Goal: Information Seeking & Learning: Learn about a topic

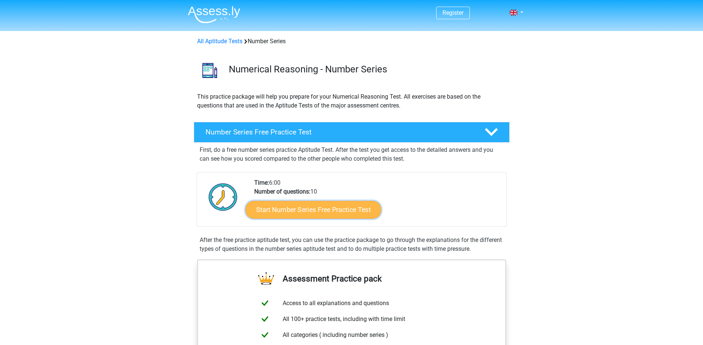
click at [323, 211] on link "Start Number Series Free Practice Test" at bounding box center [313, 209] width 136 height 18
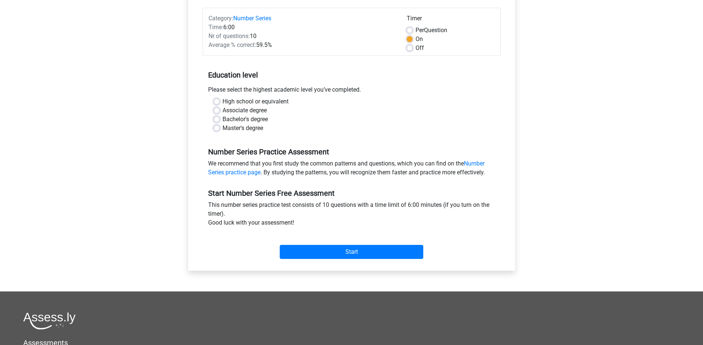
scroll to position [92, 0]
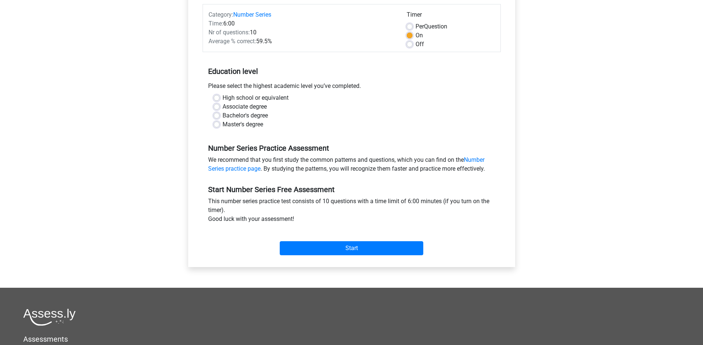
drag, startPoint x: 300, startPoint y: 227, endPoint x: 306, endPoint y: 233, distance: 8.6
click at [301, 227] on div "Start" at bounding box center [352, 242] width 298 height 32
click at [322, 256] on div "Start" at bounding box center [352, 242] width 298 height 32
click at [329, 252] on input "Start" at bounding box center [352, 248] width 144 height 14
click at [232, 125] on label "Master's degree" at bounding box center [243, 124] width 41 height 9
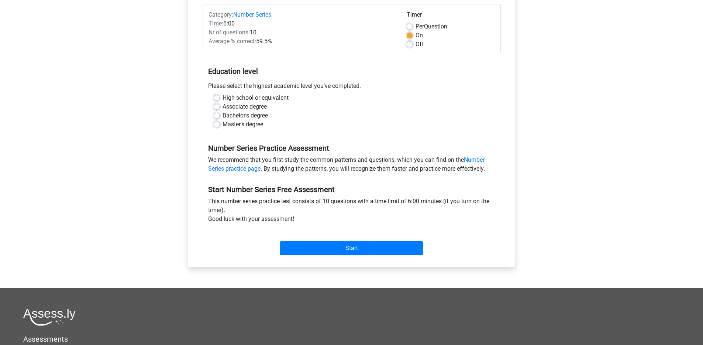
click at [220, 125] on input "Master's degree" at bounding box center [217, 123] width 6 height 7
radio input "true"
click at [344, 248] on input "Start" at bounding box center [352, 248] width 144 height 14
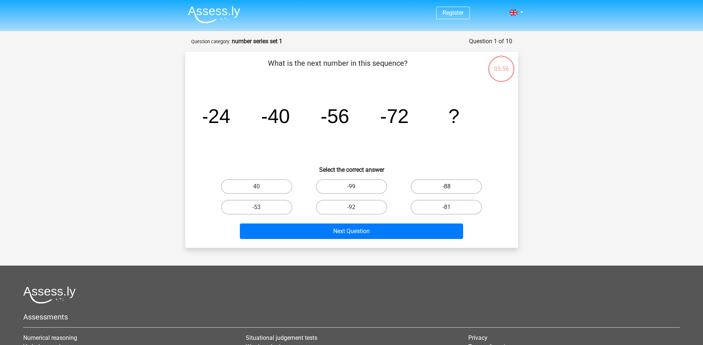
click at [442, 186] on label "-88" at bounding box center [446, 186] width 71 height 15
click at [447, 186] on input "-88" at bounding box center [449, 188] width 5 height 5
radio input "true"
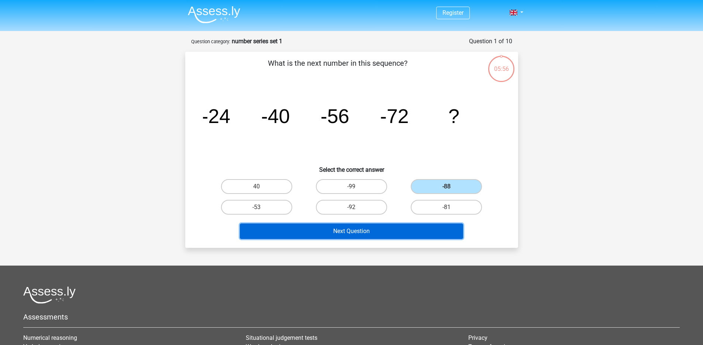
click at [372, 230] on button "Next Question" at bounding box center [351, 231] width 223 height 16
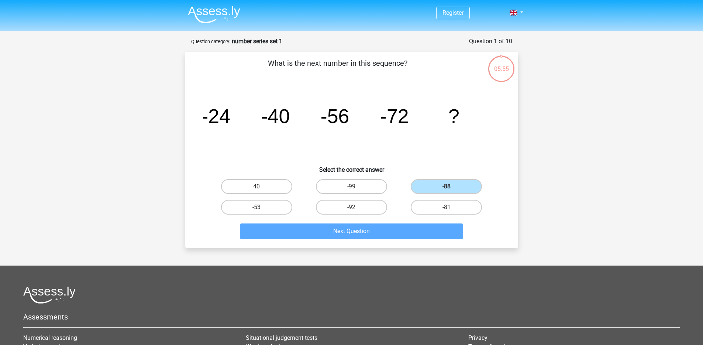
scroll to position [37, 0]
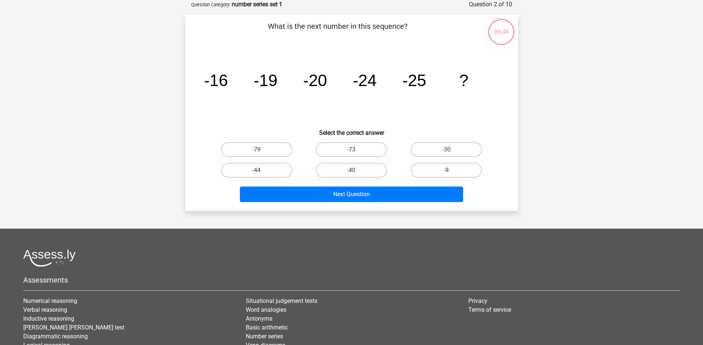
drag, startPoint x: 434, startPoint y: 149, endPoint x: 431, endPoint y: 162, distance: 12.5
click at [434, 149] on label "-30" at bounding box center [446, 149] width 71 height 15
click at [447, 149] on input "-30" at bounding box center [449, 151] width 5 height 5
radio input "true"
click at [416, 208] on div "What is the next number in this sequence? image/svg+xml -16 -19 -20 -24 -25 ? S…" at bounding box center [351, 113] width 333 height 196
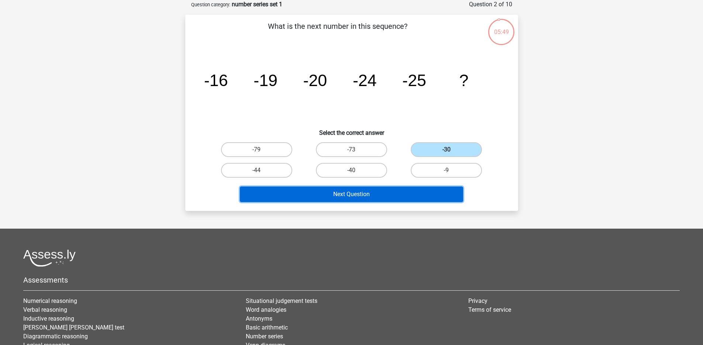
click at [419, 197] on button "Next Question" at bounding box center [351, 194] width 223 height 16
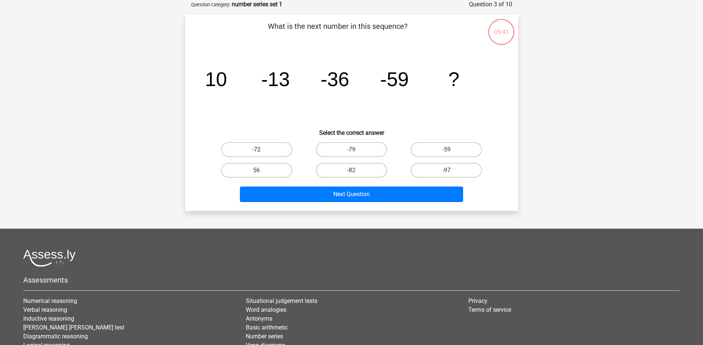
click at [269, 151] on label "-72" at bounding box center [256, 149] width 71 height 15
click at [261, 151] on input "-72" at bounding box center [259, 151] width 5 height 5
radio input "true"
click at [363, 170] on label "-82" at bounding box center [351, 170] width 71 height 15
click at [356, 170] on input "-82" at bounding box center [353, 172] width 5 height 5
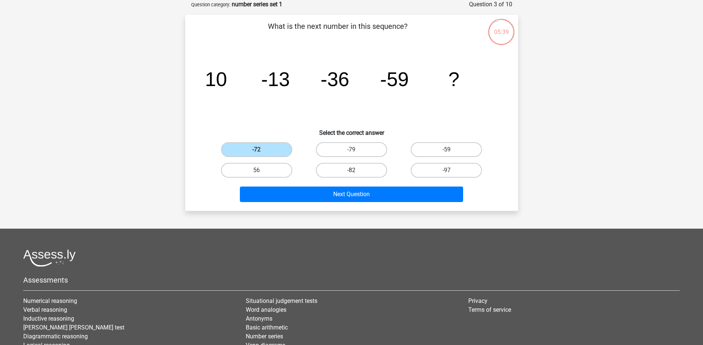
radio input "true"
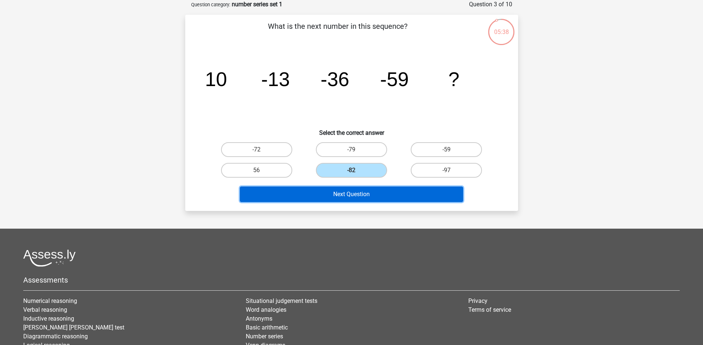
click at [361, 196] on button "Next Question" at bounding box center [351, 194] width 223 height 16
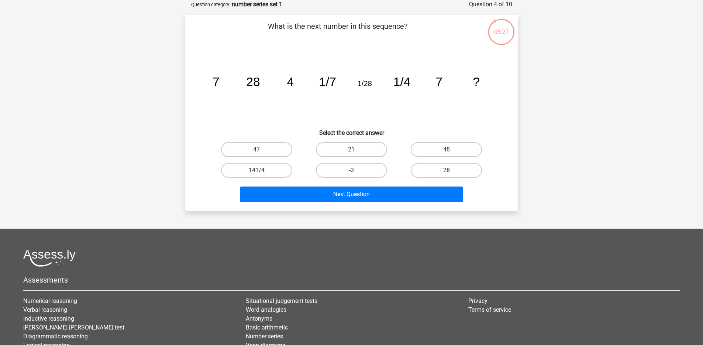
click at [445, 169] on label "28" at bounding box center [446, 170] width 71 height 15
click at [447, 170] on input "28" at bounding box center [449, 172] width 5 height 5
radio input "true"
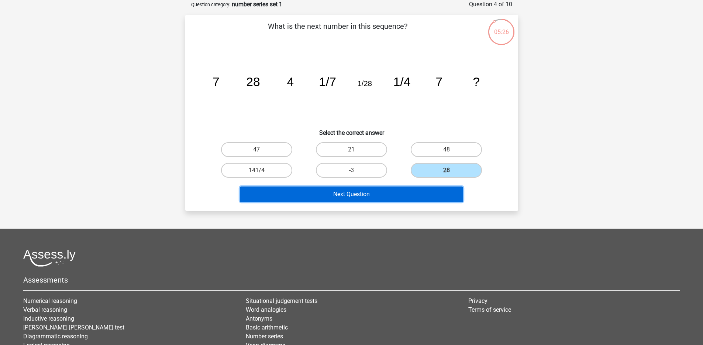
click at [404, 197] on button "Next Question" at bounding box center [351, 194] width 223 height 16
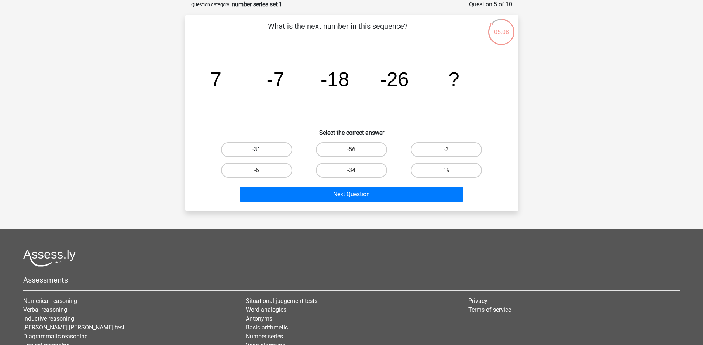
click at [281, 148] on label "-31" at bounding box center [256, 149] width 71 height 15
click at [261, 149] on input "-31" at bounding box center [259, 151] width 5 height 5
radio input "true"
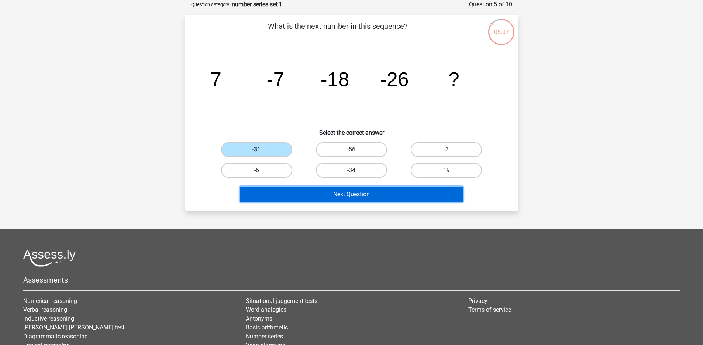
click at [394, 201] on button "Next Question" at bounding box center [351, 194] width 223 height 16
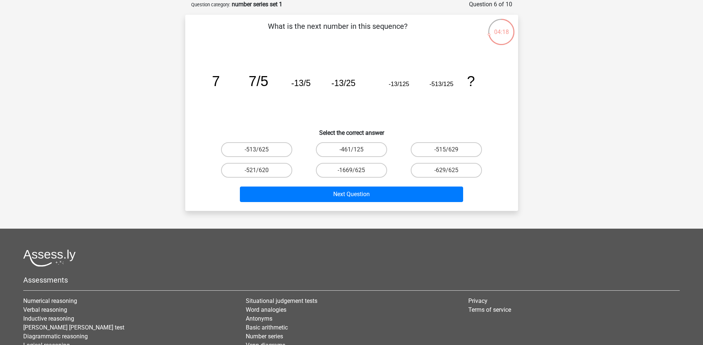
click at [258, 152] on input "-513/625" at bounding box center [259, 151] width 5 height 5
radio input "true"
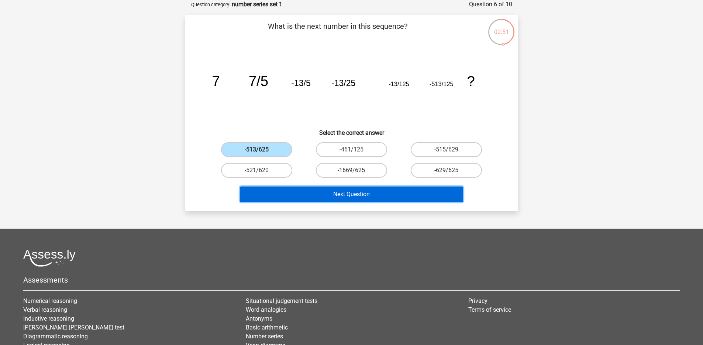
click at [388, 190] on button "Next Question" at bounding box center [351, 194] width 223 height 16
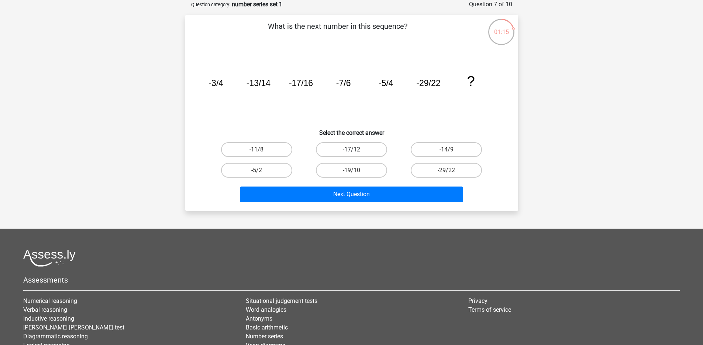
click at [378, 149] on label "-17/12" at bounding box center [351, 149] width 71 height 15
click at [356, 149] on input "-17/12" at bounding box center [353, 151] width 5 height 5
radio input "true"
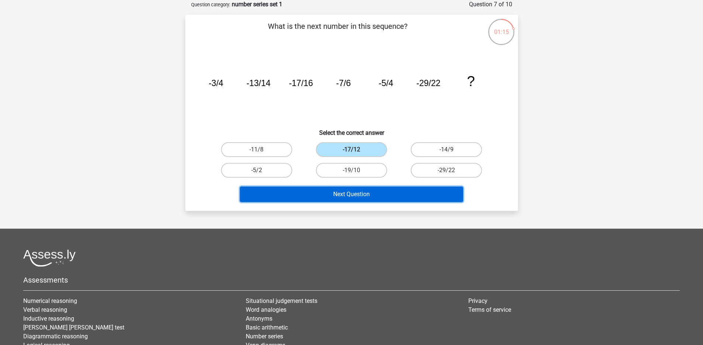
click at [424, 200] on button "Next Question" at bounding box center [351, 194] width 223 height 16
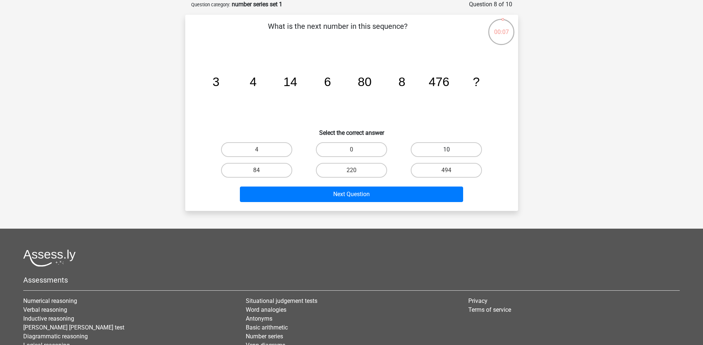
click at [433, 155] on label "10" at bounding box center [446, 149] width 71 height 15
click at [447, 154] on input "10" at bounding box center [449, 151] width 5 height 5
radio input "true"
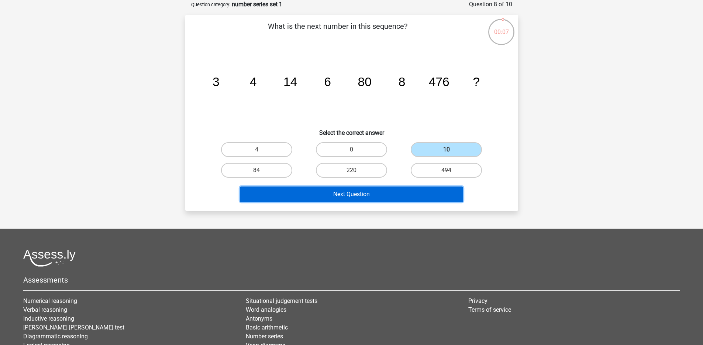
click at [434, 190] on button "Next Question" at bounding box center [351, 194] width 223 height 16
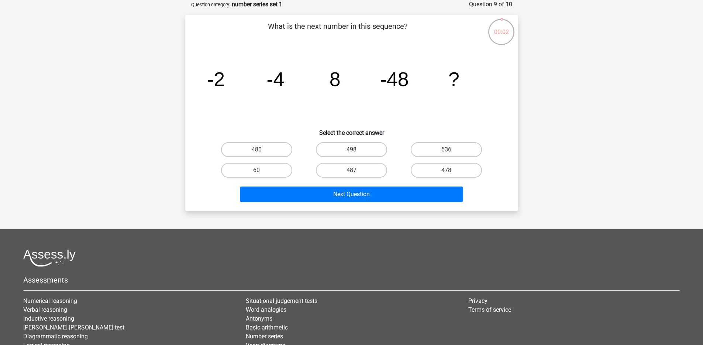
click at [366, 145] on label "498" at bounding box center [351, 149] width 71 height 15
click at [356, 149] on input "498" at bounding box center [353, 151] width 5 height 5
radio input "true"
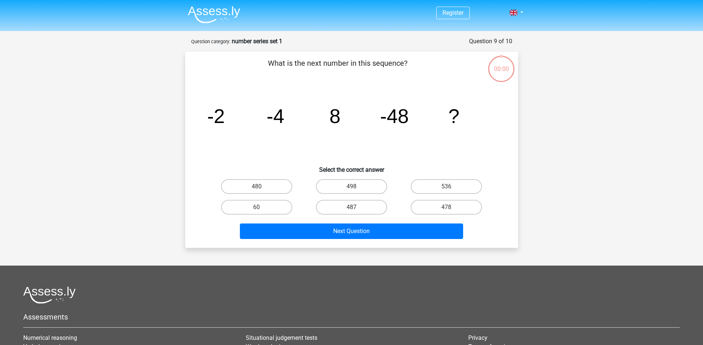
scroll to position [37, 0]
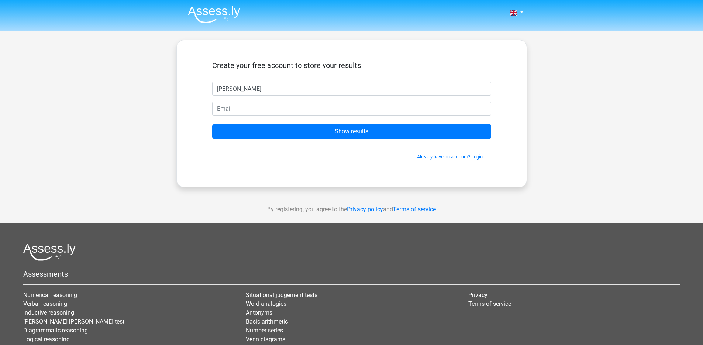
type input "[PERSON_NAME]"
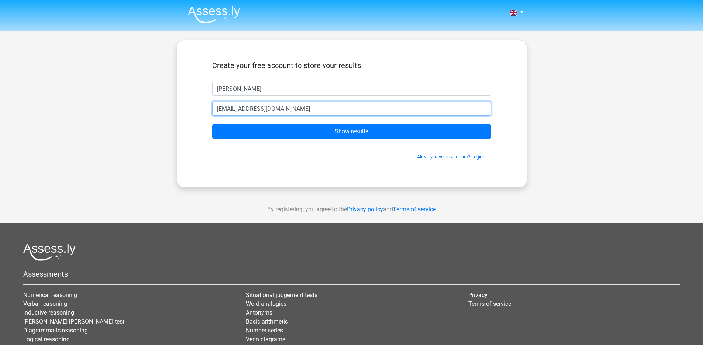
type input "[EMAIL_ADDRESS][DOMAIN_NAME]"
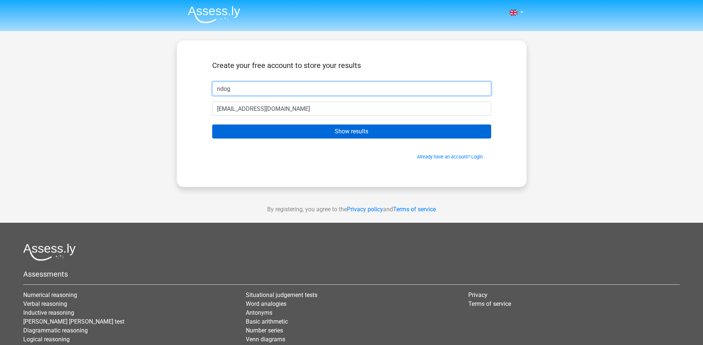
type input "ndog"
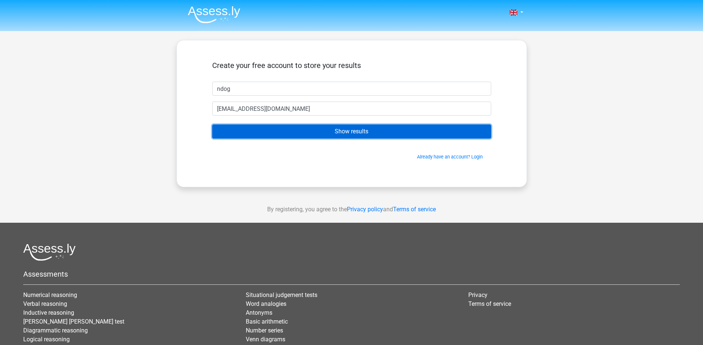
click at [338, 127] on input "Show results" at bounding box center [351, 131] width 279 height 14
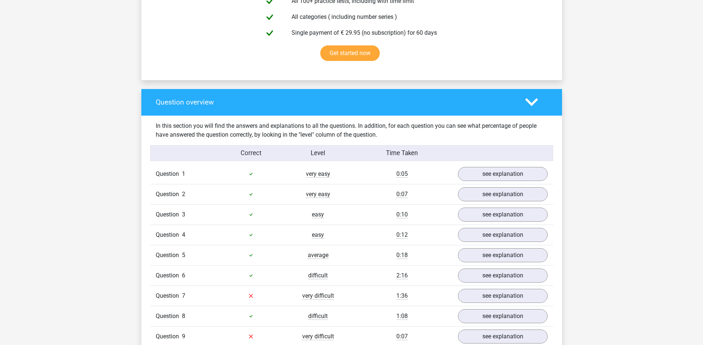
scroll to position [658, 0]
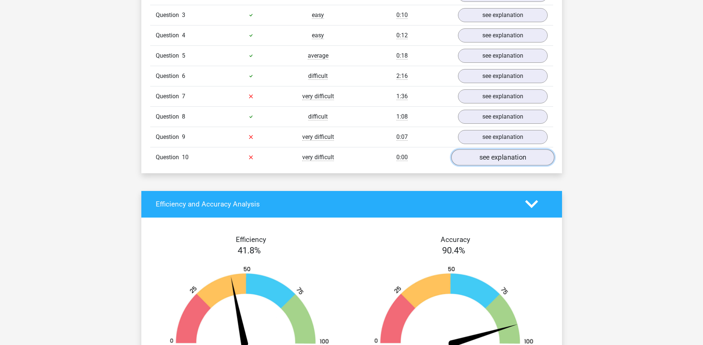
click at [496, 158] on link "see explanation" at bounding box center [502, 157] width 103 height 16
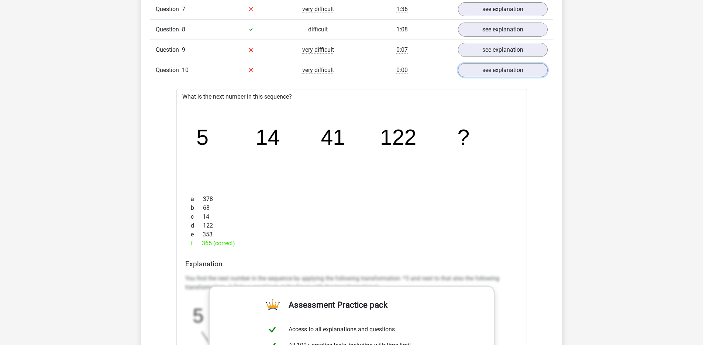
scroll to position [735, 0]
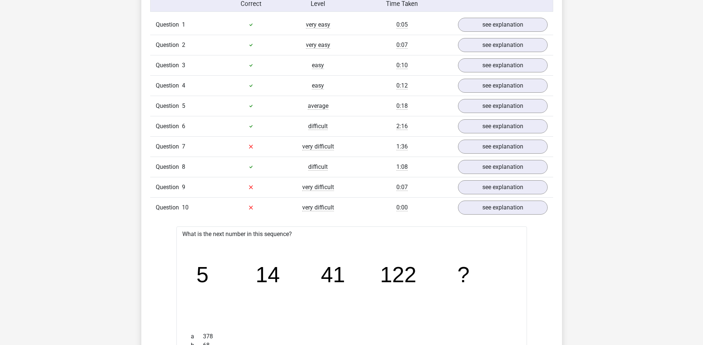
click at [363, 300] on icon "image/svg+xml 5 14 41 122 ?" at bounding box center [351, 282] width 327 height 82
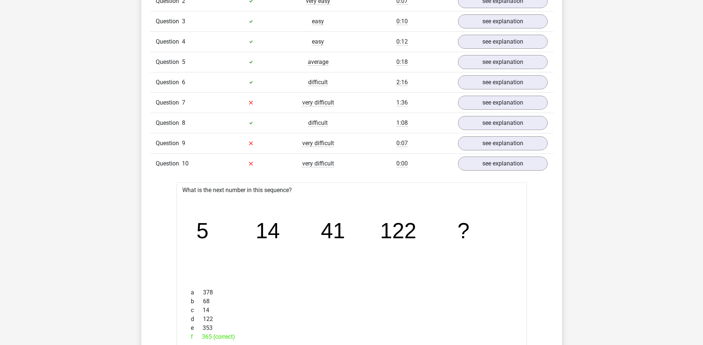
scroll to position [651, 0]
drag, startPoint x: 329, startPoint y: 295, endPoint x: 339, endPoint y: 286, distance: 13.9
click at [334, 291] on div "a 378" at bounding box center [351, 292] width 333 height 9
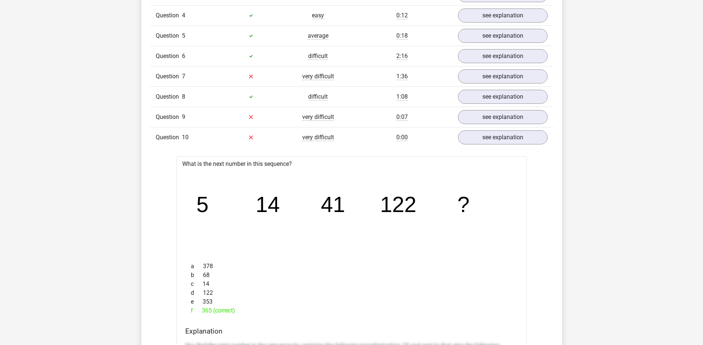
scroll to position [677, 0]
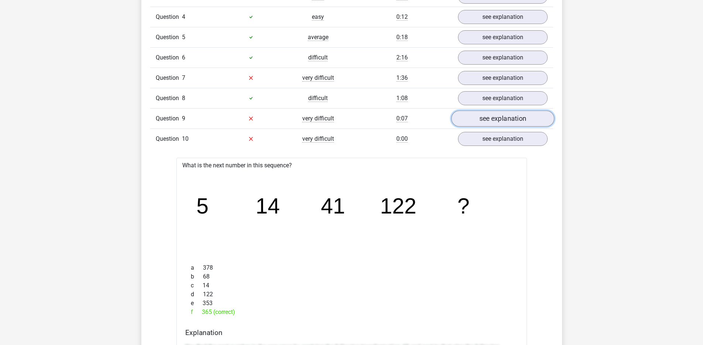
click at [532, 117] on link "see explanation" at bounding box center [502, 118] width 103 height 16
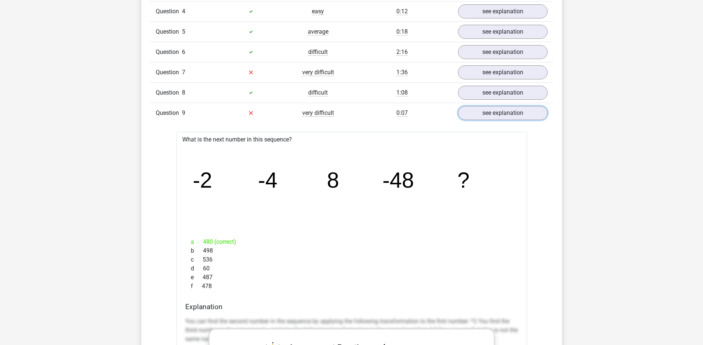
scroll to position [679, 0]
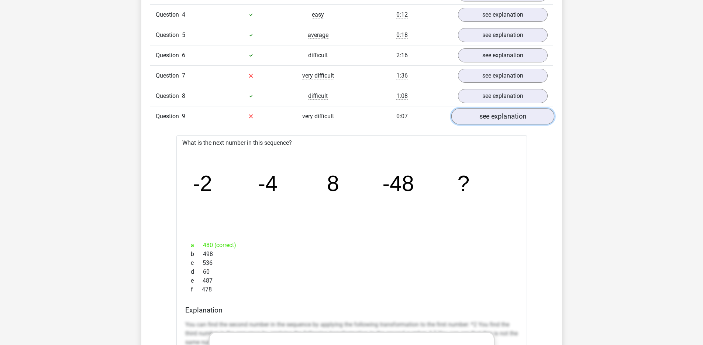
click at [469, 110] on link "see explanation" at bounding box center [502, 116] width 103 height 16
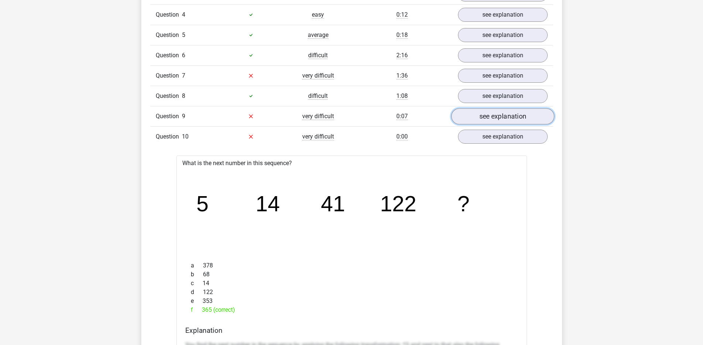
click at [491, 112] on link "see explanation" at bounding box center [502, 116] width 103 height 16
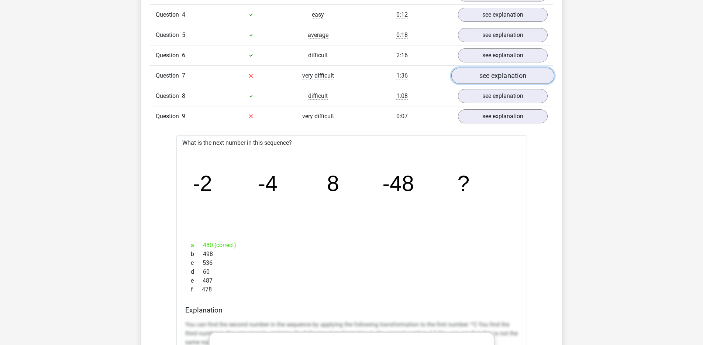
click at [499, 74] on link "see explanation" at bounding box center [502, 76] width 103 height 16
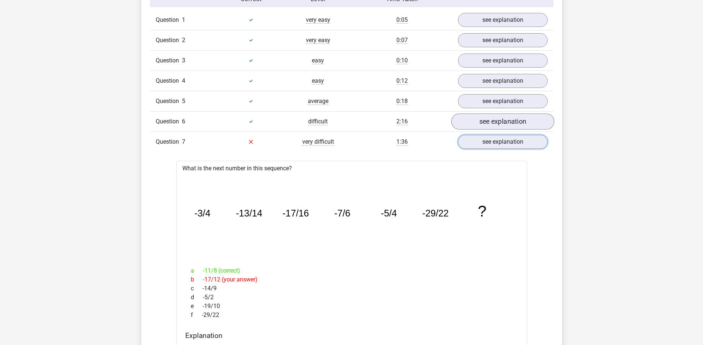
scroll to position [615, 0]
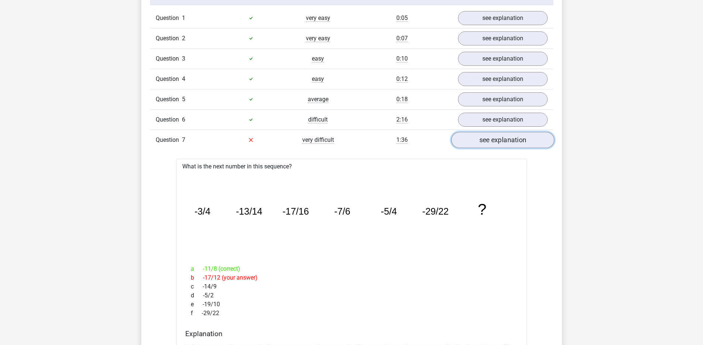
click at [521, 138] on link "see explanation" at bounding box center [502, 140] width 103 height 16
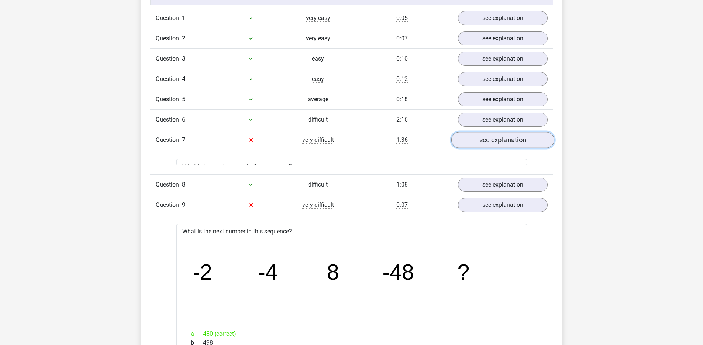
click at [515, 147] on link "see explanation" at bounding box center [502, 140] width 103 height 16
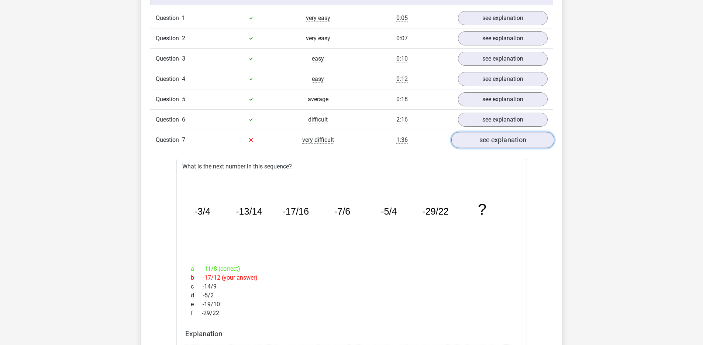
click at [515, 147] on link "see explanation" at bounding box center [502, 140] width 103 height 16
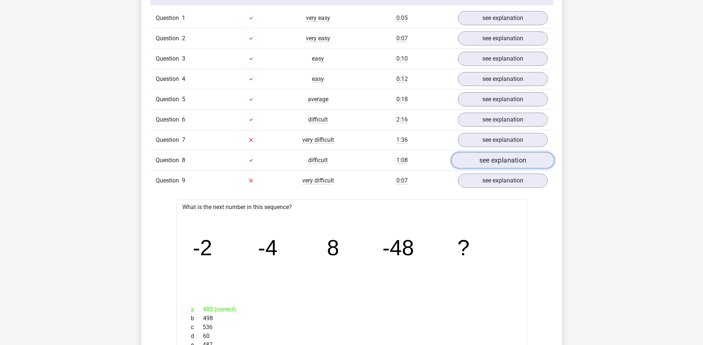
click at [493, 168] on link "see explanation" at bounding box center [502, 160] width 103 height 16
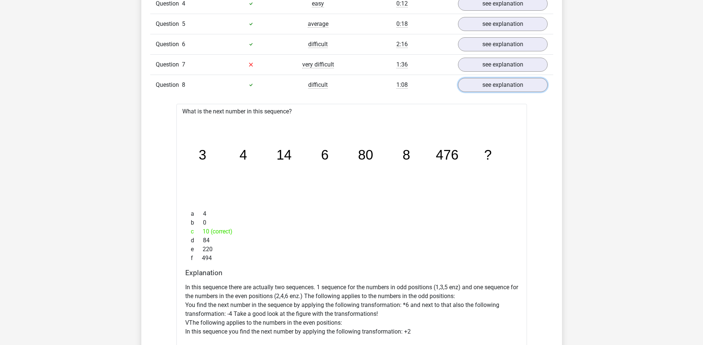
scroll to position [698, 0]
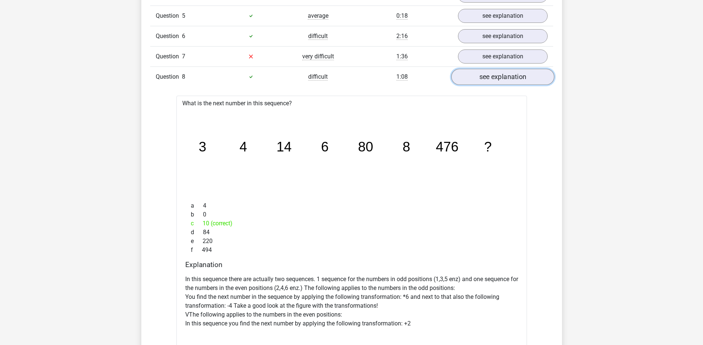
click at [509, 72] on link "see explanation" at bounding box center [502, 77] width 103 height 16
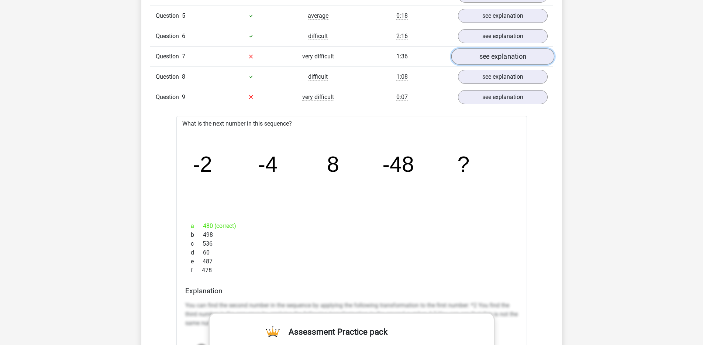
click at [522, 52] on link "see explanation" at bounding box center [502, 56] width 103 height 16
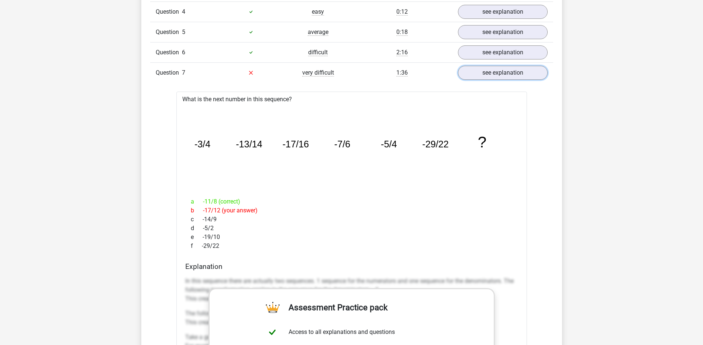
scroll to position [681, 0]
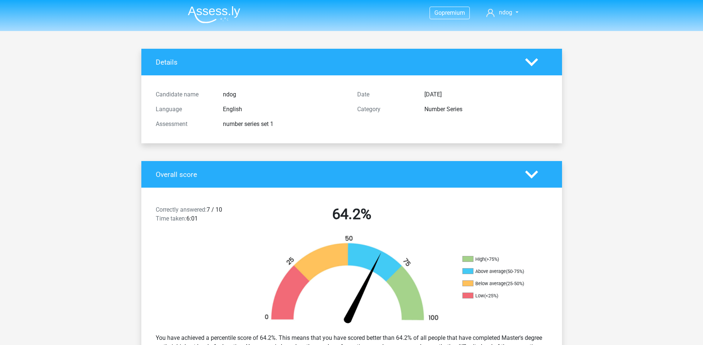
scroll to position [681, 0]
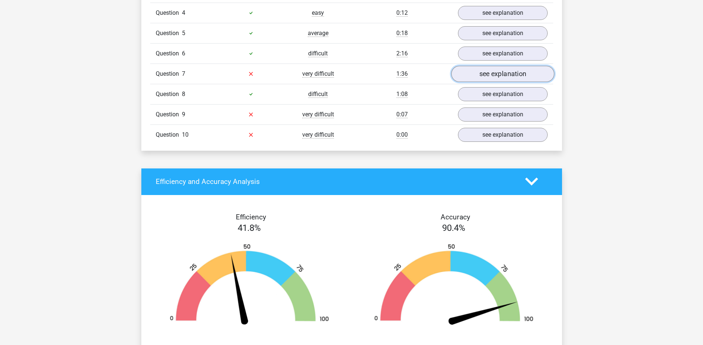
click at [497, 75] on link "see explanation" at bounding box center [502, 74] width 103 height 16
